Goal: Information Seeking & Learning: Find specific fact

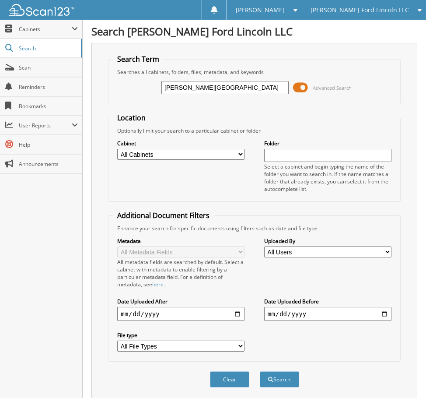
type input "[PERSON_NAME][GEOGRAPHIC_DATA]"
click at [260, 371] on button "Search" at bounding box center [279, 379] width 39 height 16
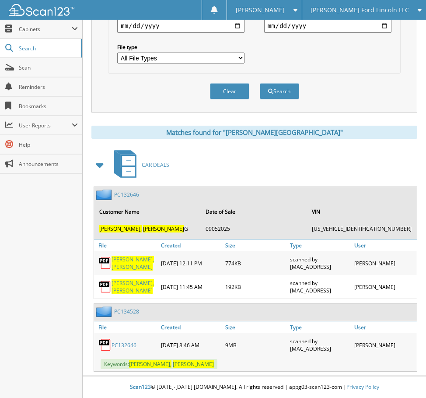
scroll to position [288, 0]
click at [119, 343] on link "PC132646" at bounding box center [124, 344] width 25 height 7
click at [41, 28] on span "Cabinets" at bounding box center [45, 28] width 53 height 7
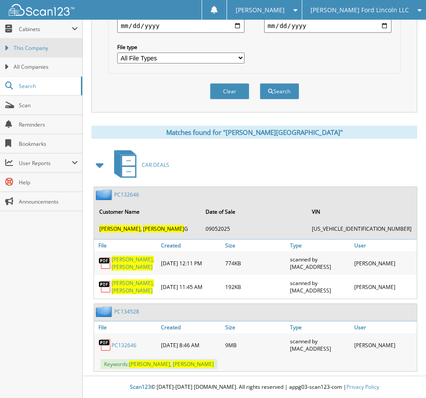
click at [39, 49] on span "This Company" at bounding box center [46, 48] width 64 height 8
